Goal: Use online tool/utility

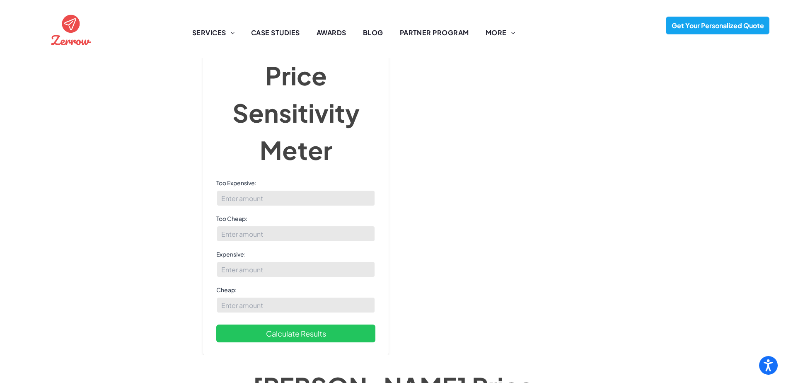
scroll to position [79, 0]
click at [264, 190] on input "Too Expensive:" at bounding box center [295, 198] width 159 height 17
type input "100"
click at [262, 225] on input "Too Cheap:" at bounding box center [295, 233] width 159 height 17
type input "50"
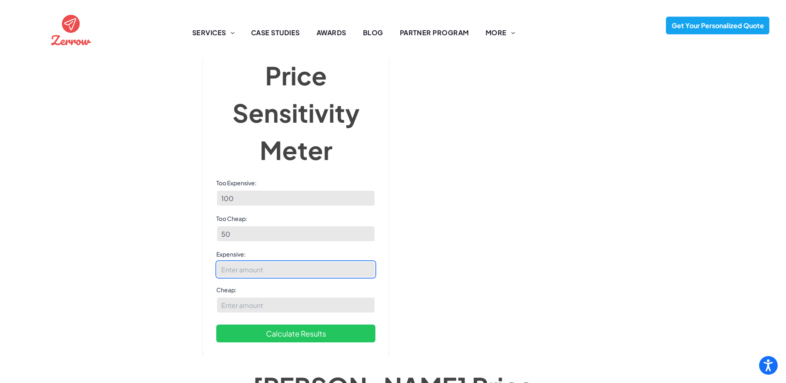
click at [269, 261] on input "Expensive:" at bounding box center [295, 269] width 159 height 17
type input "80"
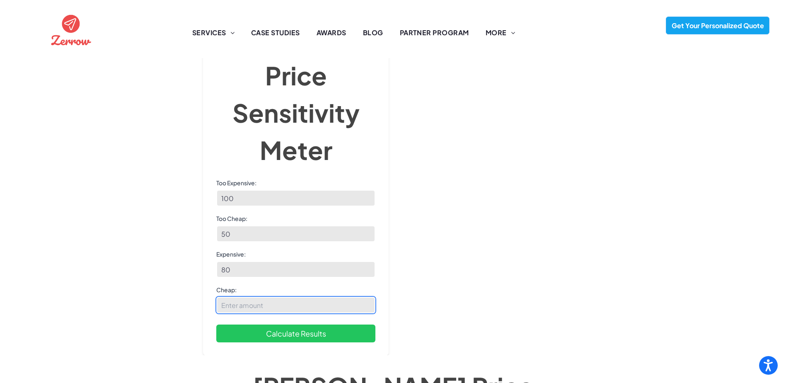
click at [258, 298] on input "Cheap:" at bounding box center [295, 305] width 159 height 17
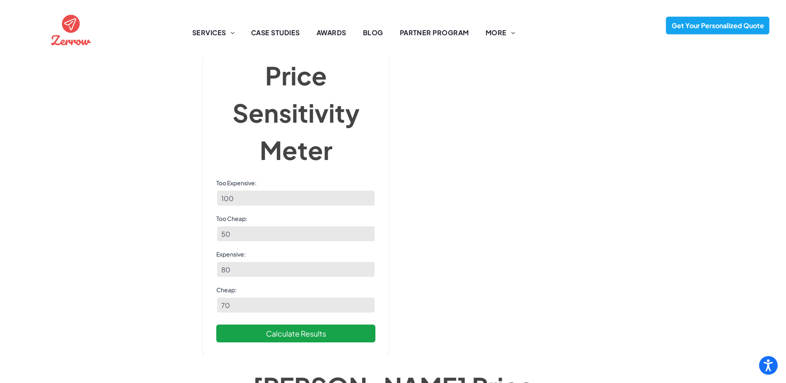
click at [302, 325] on button "Calculate Results" at bounding box center [295, 333] width 159 height 18
click at [327, 324] on button "Calculate Results" at bounding box center [295, 333] width 159 height 18
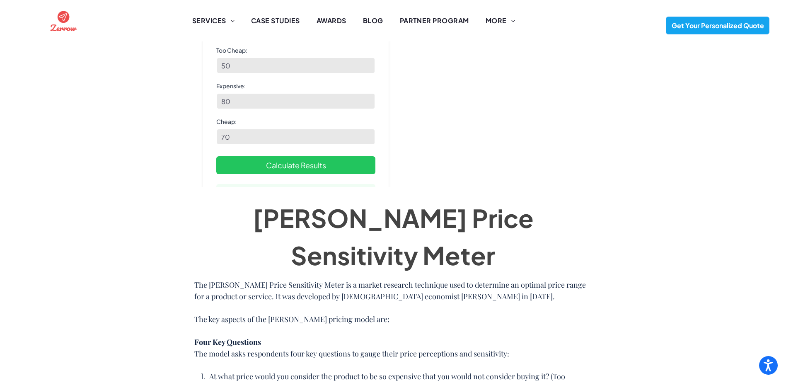
scroll to position [124, 0]
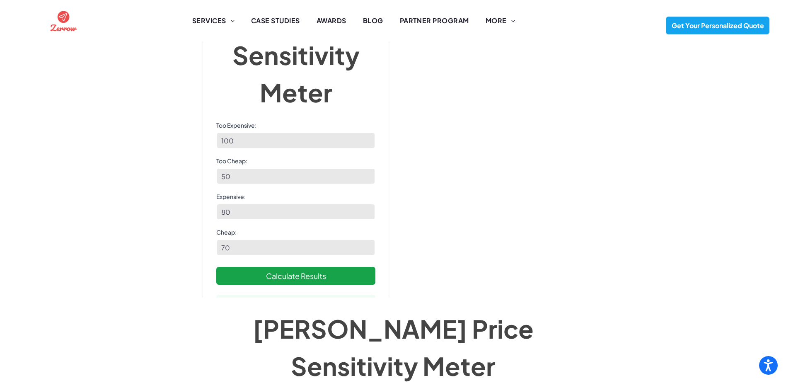
click at [322, 278] on button "Calculate Results" at bounding box center [295, 276] width 159 height 18
click at [317, 274] on button "Calculate Results" at bounding box center [295, 276] width 159 height 18
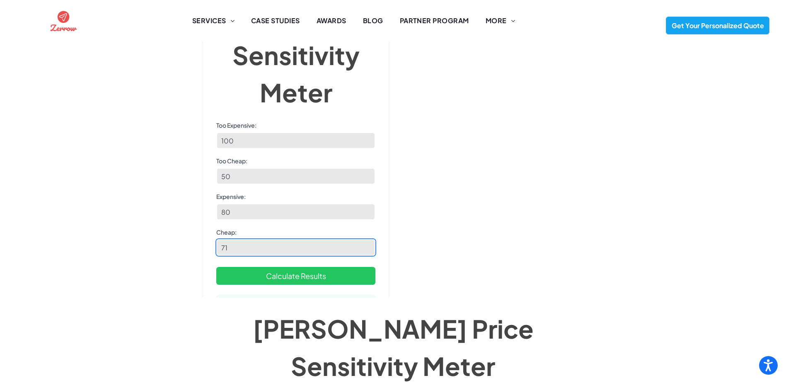
click at [367, 244] on input "71" at bounding box center [295, 247] width 159 height 17
type input "70"
click at [367, 252] on input "70" at bounding box center [295, 247] width 159 height 17
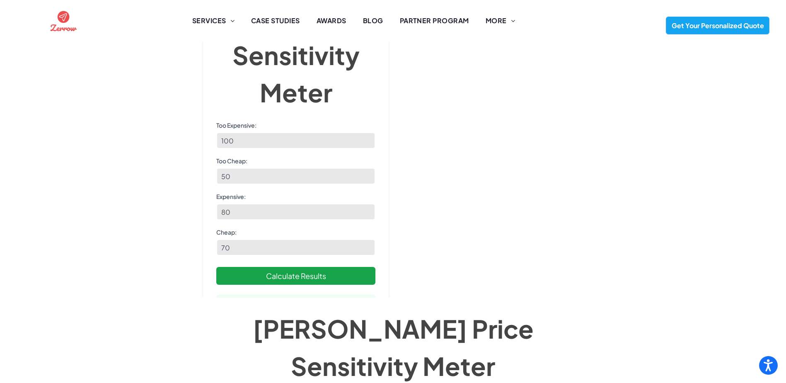
click at [327, 269] on button "Calculate Results" at bounding box center [295, 276] width 159 height 18
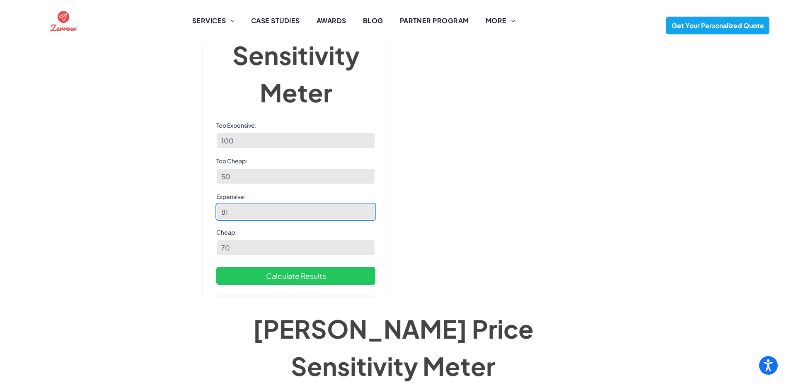
type input "81"
click at [369, 210] on input "81" at bounding box center [295, 211] width 159 height 17
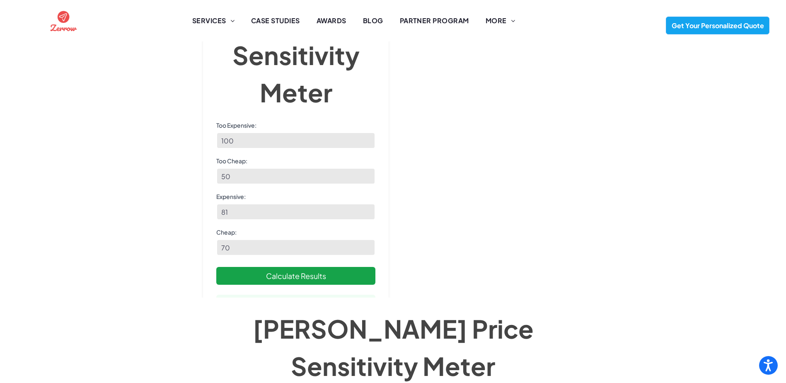
click at [341, 276] on button "Calculate Results" at bounding box center [295, 276] width 159 height 18
